Goal: Communication & Community: Answer question/provide support

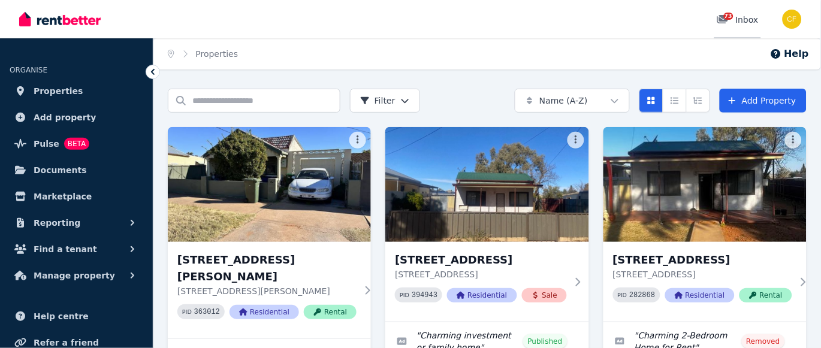
click at [730, 15] on span "73" at bounding box center [729, 16] width 10 height 7
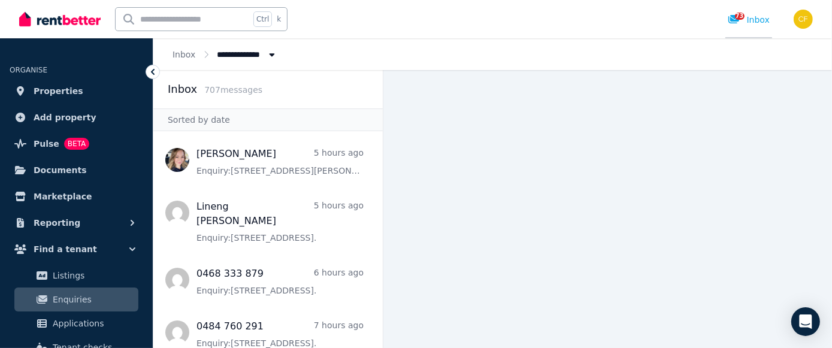
click at [741, 17] on span "73" at bounding box center [740, 16] width 10 height 7
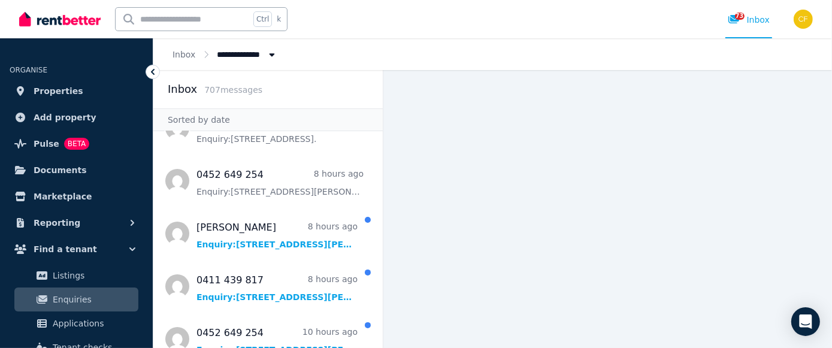
scroll to position [249, 0]
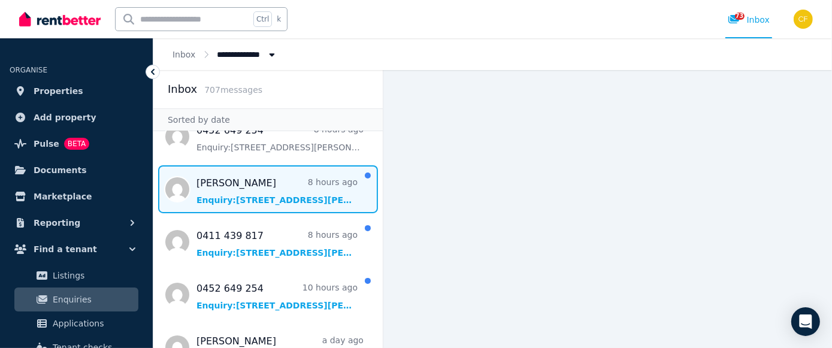
click at [247, 188] on span "Message list" at bounding box center [267, 189] width 229 height 48
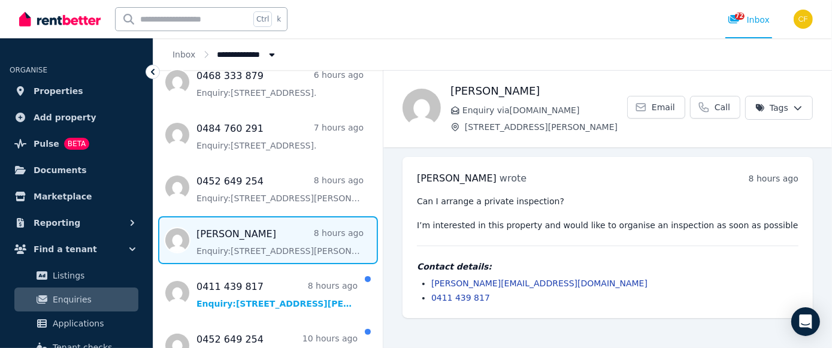
scroll to position [246, 0]
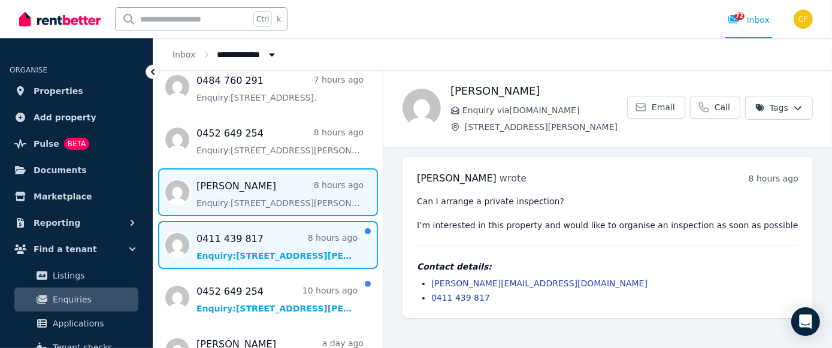
click at [211, 235] on span "Message list" at bounding box center [267, 245] width 229 height 48
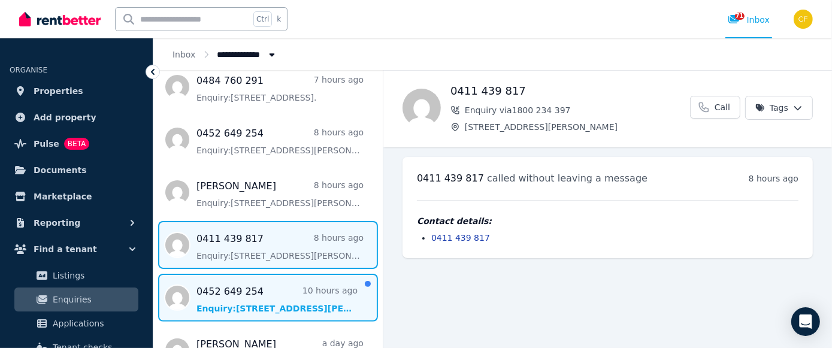
click at [222, 283] on span "Message list" at bounding box center [267, 298] width 229 height 48
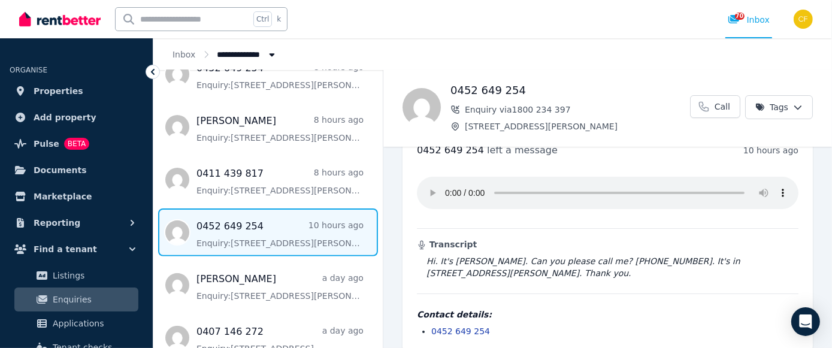
scroll to position [331, 0]
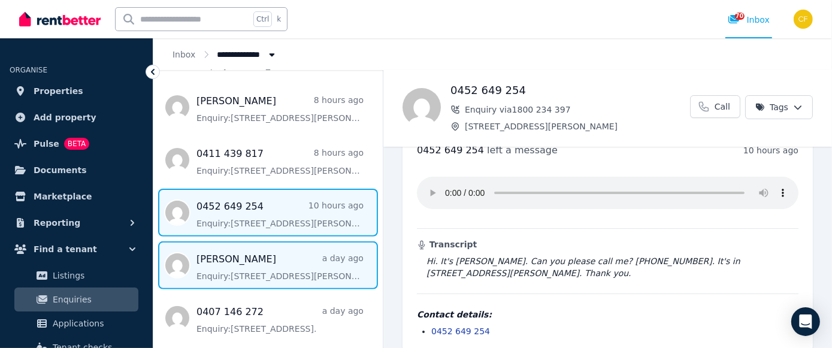
click at [202, 254] on span "Message list" at bounding box center [267, 265] width 229 height 48
